Goal: Task Accomplishment & Management: Use online tool/utility

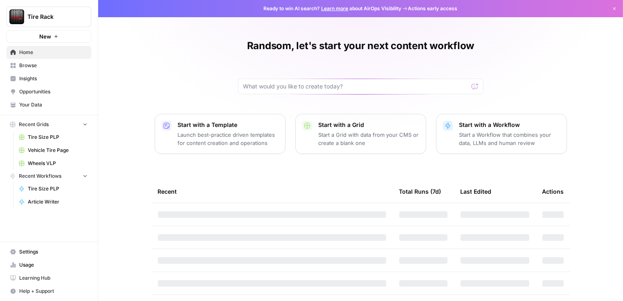
click at [43, 136] on span "Tire Size PLP" at bounding box center [58, 136] width 60 height 7
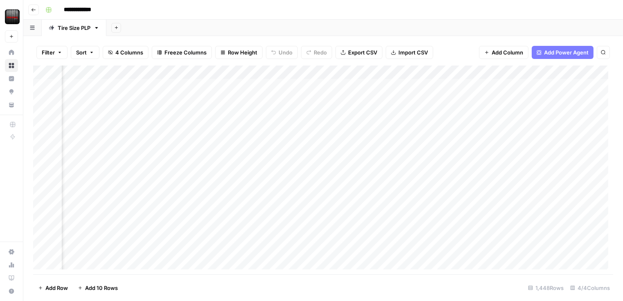
scroll to position [0, 140]
click at [538, 88] on div "Add Column" at bounding box center [323, 169] width 580 height 209
click at [557, 86] on div "Add Column" at bounding box center [323, 169] width 580 height 209
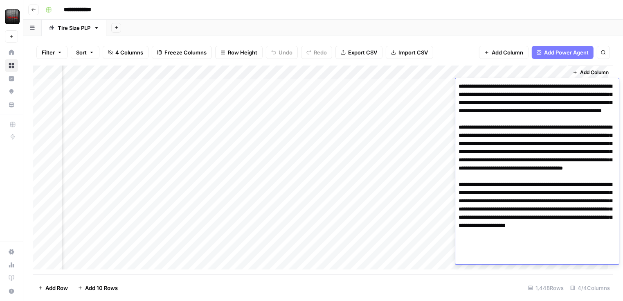
click at [456, 16] on div "**********" at bounding box center [328, 9] width 573 height 13
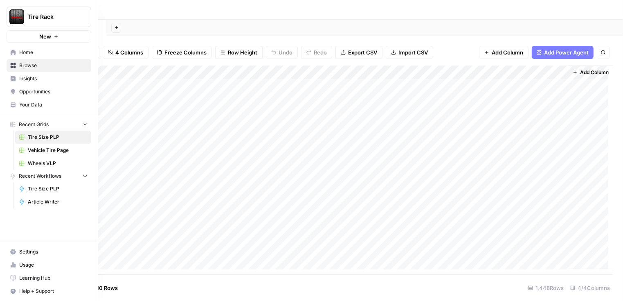
click at [29, 248] on link "Settings" at bounding box center [49, 251] width 85 height 13
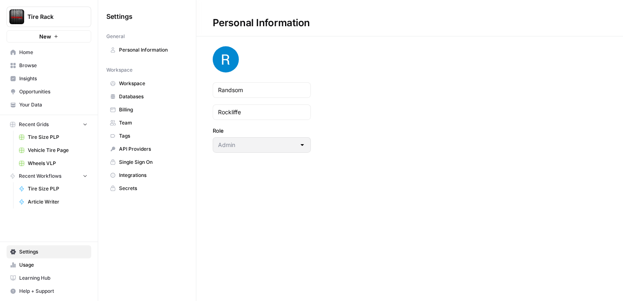
click at [38, 136] on span "Tire Size PLP" at bounding box center [58, 136] width 60 height 7
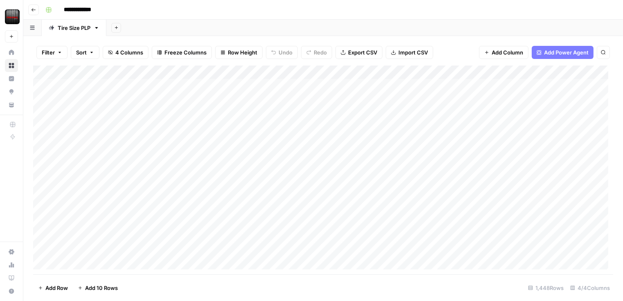
click at [36, 32] on button "button" at bounding box center [32, 28] width 18 height 16
click at [555, 71] on div "Add Column" at bounding box center [323, 169] width 580 height 209
click at [440, 32] on div "Add Sheet" at bounding box center [364, 28] width 517 height 16
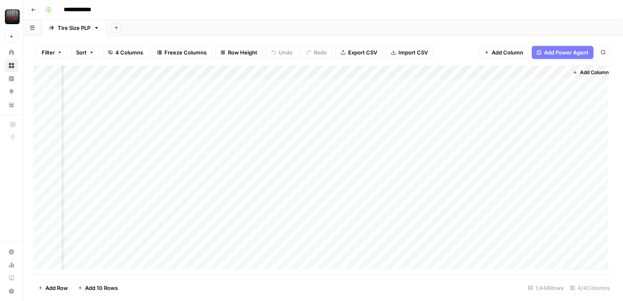
click at [474, 73] on div "Add Column" at bounding box center [323, 169] width 580 height 209
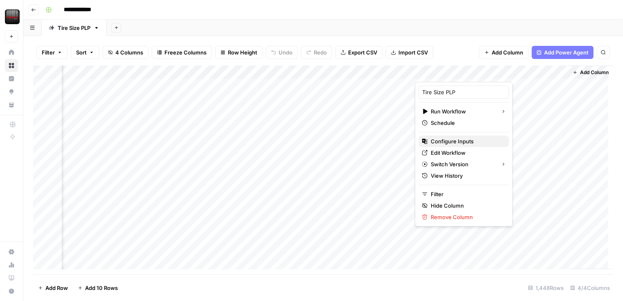
click at [453, 145] on button "Configure Inputs" at bounding box center [464, 140] width 90 height 11
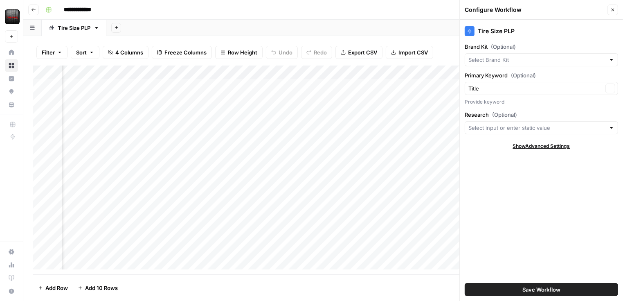
type input "Tire Rack"
click at [524, 124] on input "Research (Optional)" at bounding box center [537, 128] width 137 height 8
click at [521, 74] on span "(Optional)" at bounding box center [523, 75] width 25 height 8
click at [521, 84] on input "Title" at bounding box center [536, 88] width 135 height 8
click at [550, 203] on div "Tire Size PLP Brand Kit (Optional) Tire Rack Clear Primary Keyword (Optional) C…" at bounding box center [541, 160] width 163 height 281
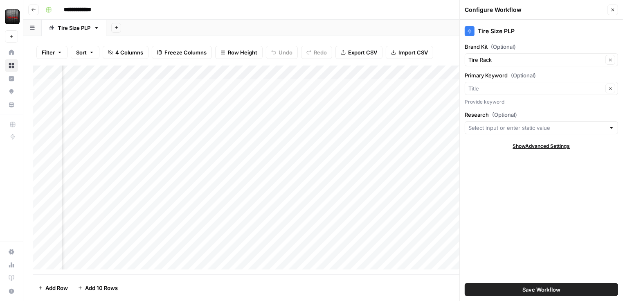
click at [550, 203] on div "Tire Size PLP Brand Kit (Optional) Tire Rack Clear Primary Keyword (Optional) C…" at bounding box center [541, 160] width 163 height 281
click at [524, 131] on input "Research (Optional)" at bounding box center [537, 128] width 137 height 8
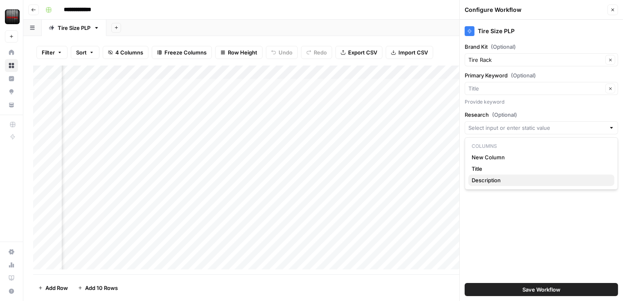
click at [499, 182] on span "Description" at bounding box center [540, 180] width 136 height 8
type input "Description"
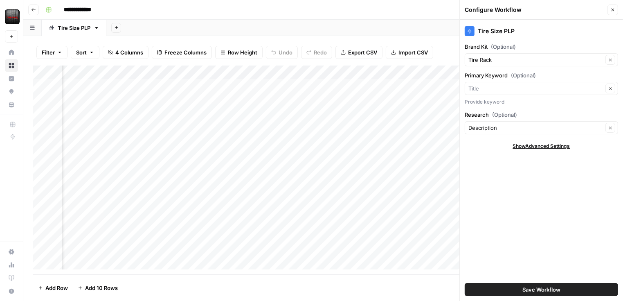
click at [522, 149] on span "Show Advanced Settings" at bounding box center [541, 145] width 57 height 7
click at [520, 175] on div "Default" at bounding box center [541, 170] width 153 height 13
click at [529, 223] on div "Tire Size PLP Brand Kit (Optional) Tire Rack Clear Primary Keyword (Optional) C…" at bounding box center [541, 160] width 163 height 281
click at [542, 142] on span "Hide Advanced Settings" at bounding box center [541, 145] width 55 height 7
click at [538, 122] on div "Description Clear" at bounding box center [541, 127] width 153 height 13
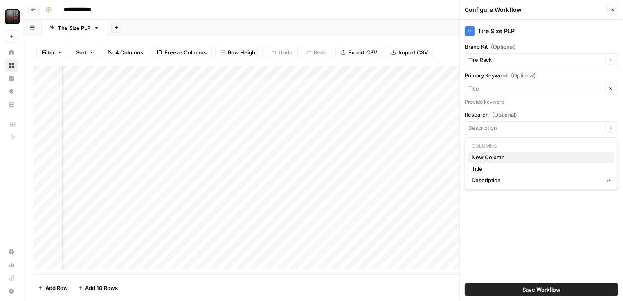
click at [518, 157] on span "New Column" at bounding box center [540, 157] width 136 height 8
type input "New Column"
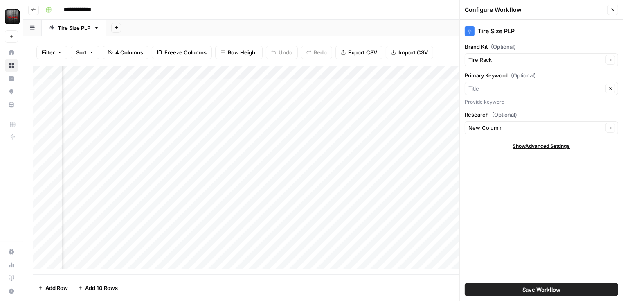
click at [541, 284] on button "Save Workflow" at bounding box center [541, 289] width 153 height 13
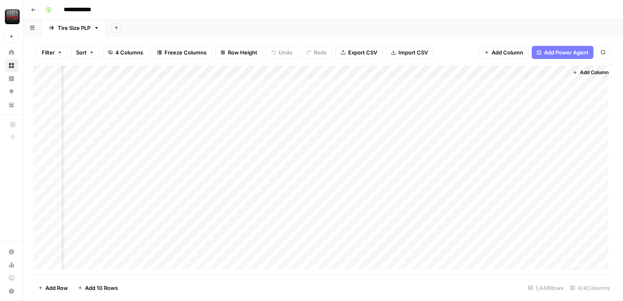
click at [420, 72] on div "Add Column" at bounding box center [323, 169] width 580 height 209
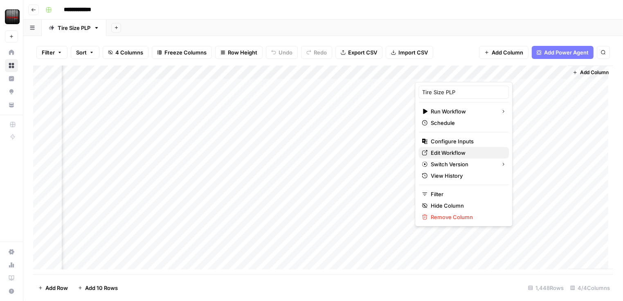
click at [447, 153] on span "Edit Workflow" at bounding box center [467, 153] width 72 height 8
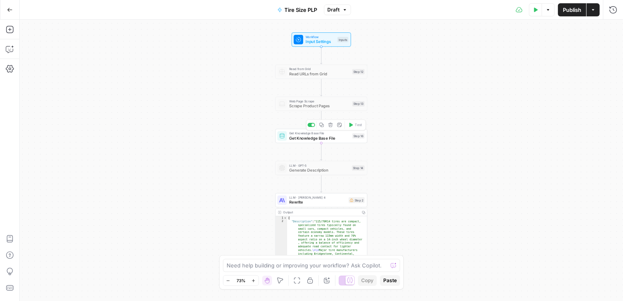
click at [333, 135] on span "Get Knowledge Base File" at bounding box center [319, 138] width 61 height 6
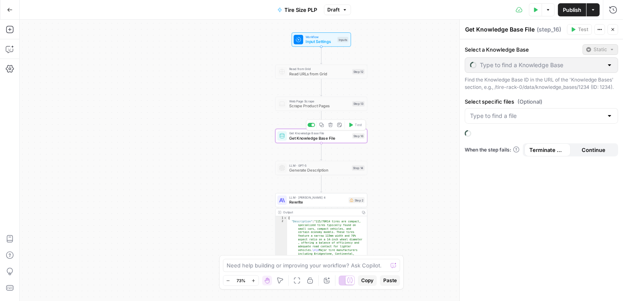
type input "Tires v3"
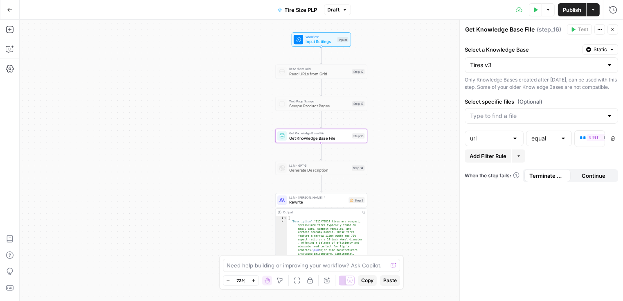
click at [612, 65] on div at bounding box center [610, 65] width 7 height 8
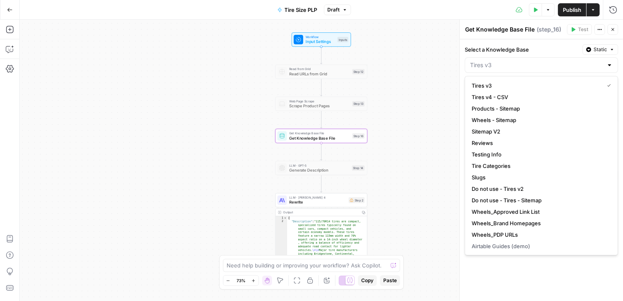
click at [555, 52] on label "Select a Knowledge Base" at bounding box center [522, 49] width 115 height 8
click at [555, 61] on input "Select a Knowledge Base" at bounding box center [536, 65] width 133 height 8
click at [555, 52] on label "Select a Knowledge Base" at bounding box center [522, 49] width 115 height 8
click at [555, 61] on input "Select a Knowledge Base" at bounding box center [536, 65] width 133 height 8
click at [433, 59] on div "Workflow Input Settings Inputs Read from Grid Read URLs from Grid Step 12 Web P…" at bounding box center [322, 160] width 604 height 281
